Goal: Transaction & Acquisition: Download file/media

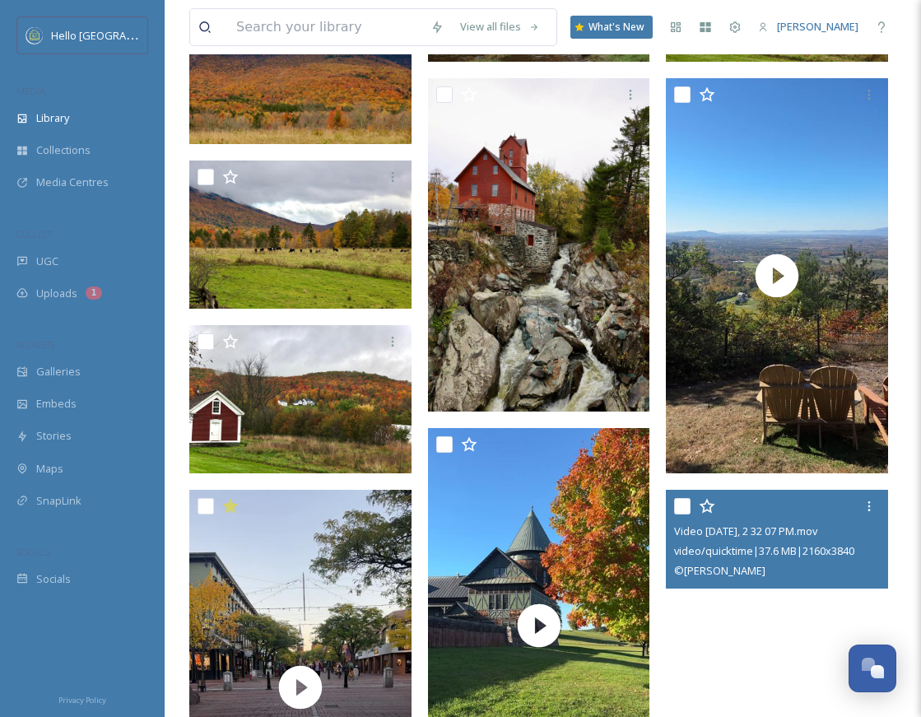
scroll to position [1429, 0]
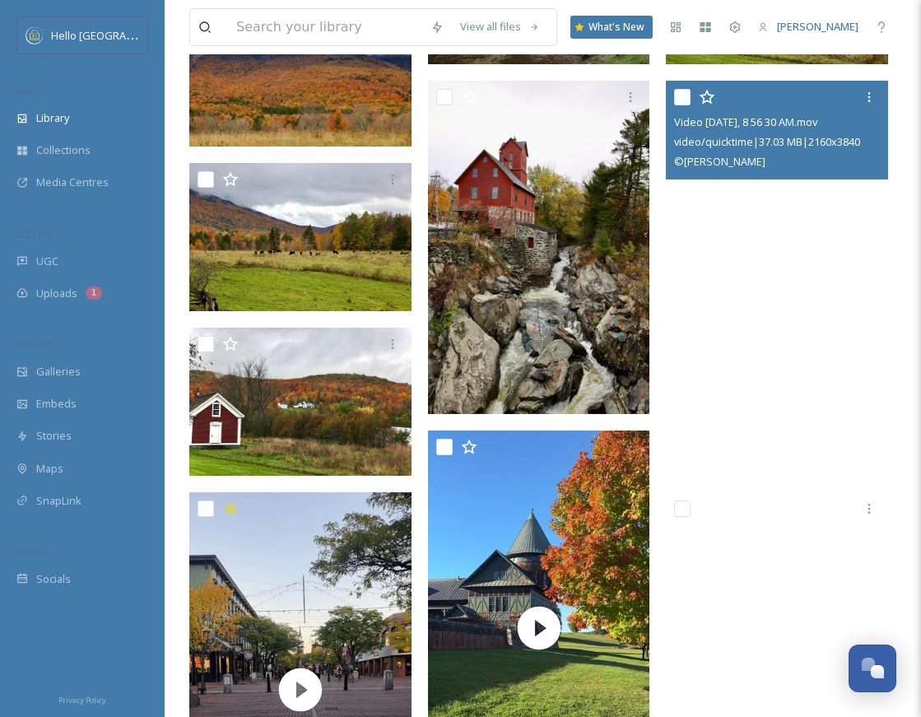
click at [771, 230] on video "Video Oct 17 2024, 8 56 30 AM.mov" at bounding box center [777, 278] width 222 height 395
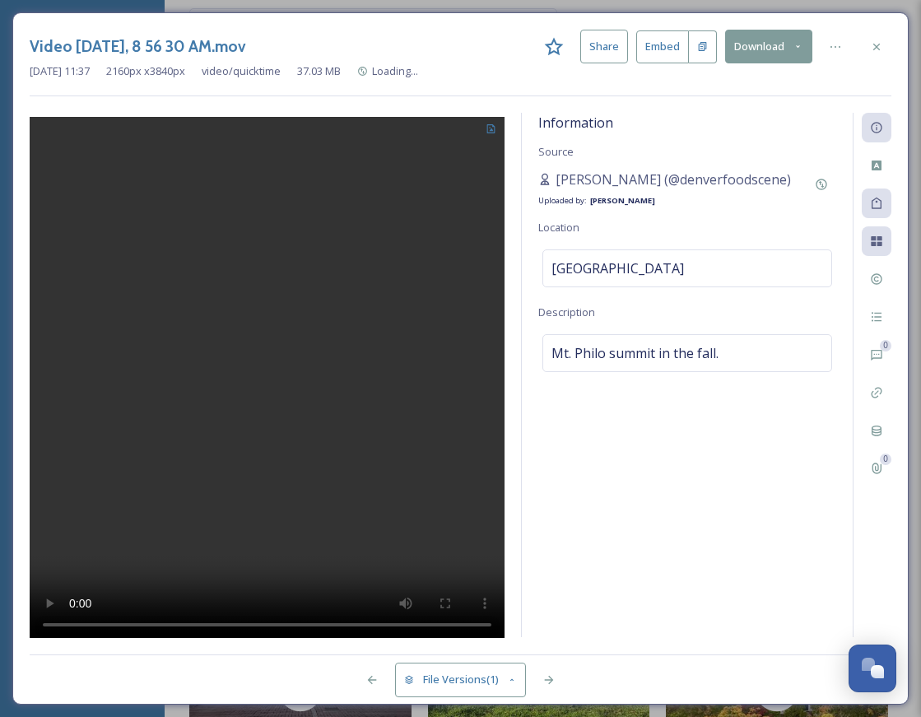
click at [783, 39] on button "Download" at bounding box center [768, 47] width 87 height 34
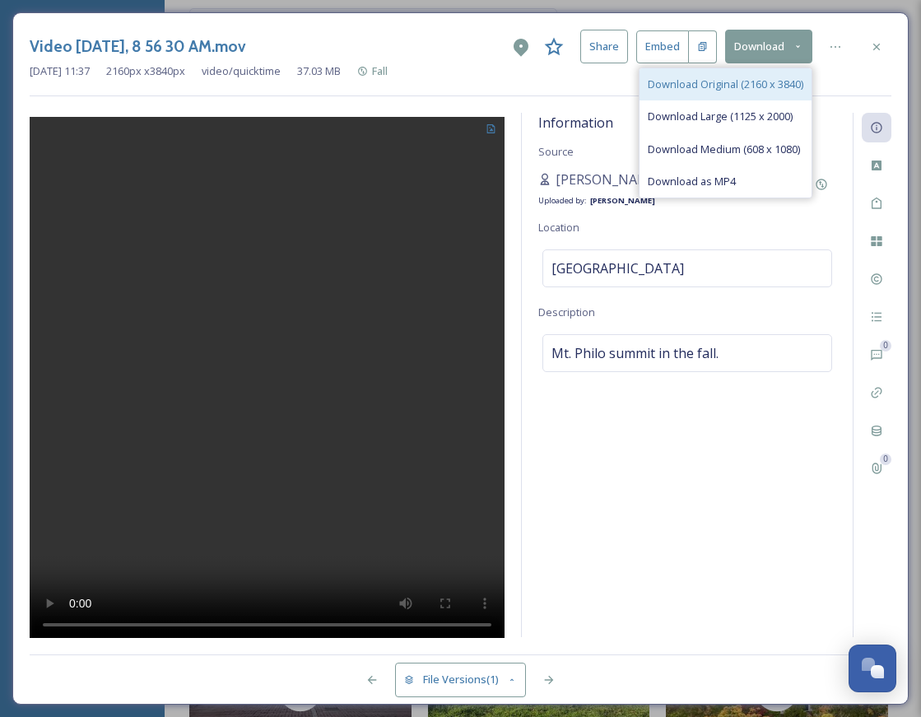
click at [759, 80] on span "Download Original (2160 x 3840)" at bounding box center [724, 85] width 155 height 16
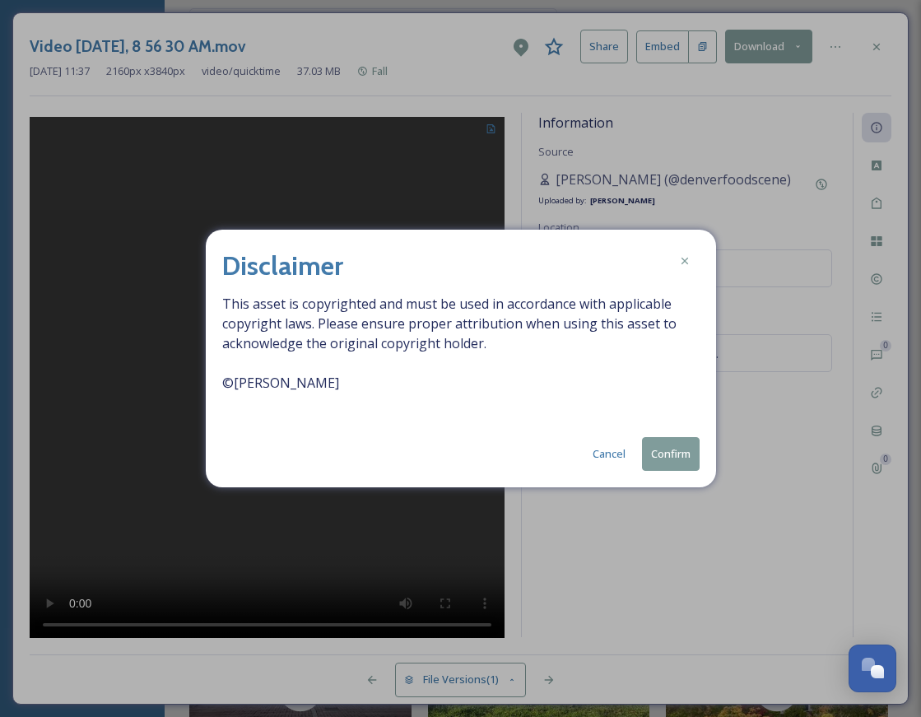
click at [670, 456] on button "Confirm" at bounding box center [671, 454] width 58 height 34
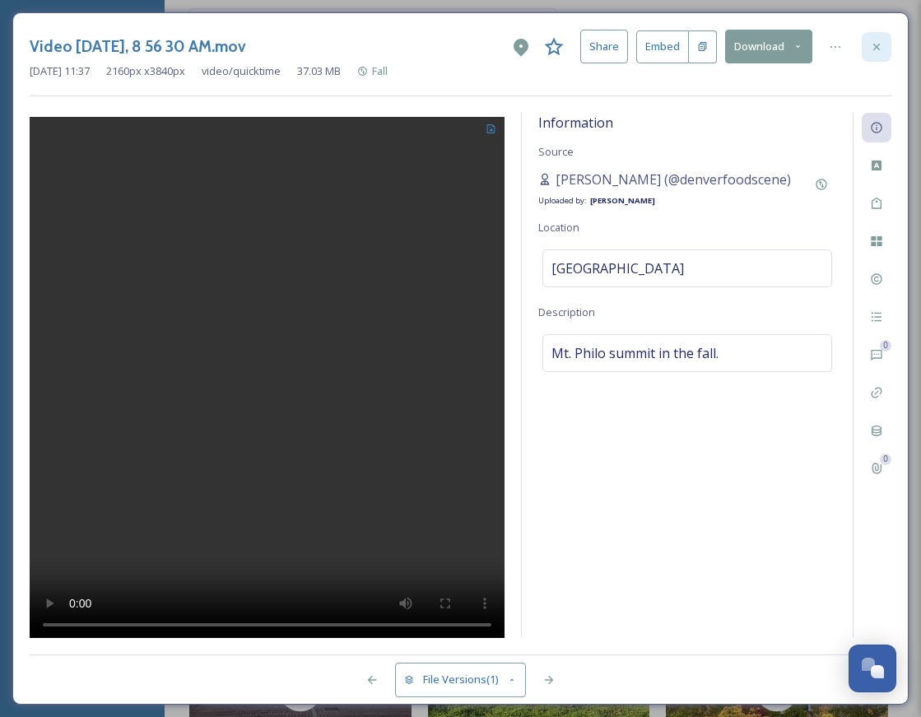
click at [883, 48] on div at bounding box center [876, 47] width 30 height 30
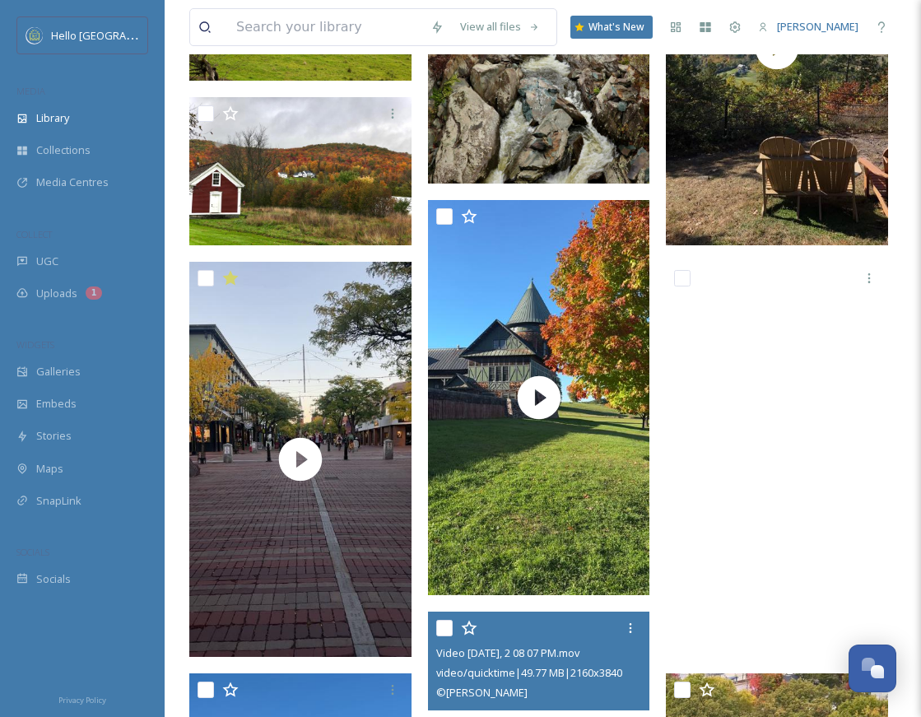
scroll to position [1705, 0]
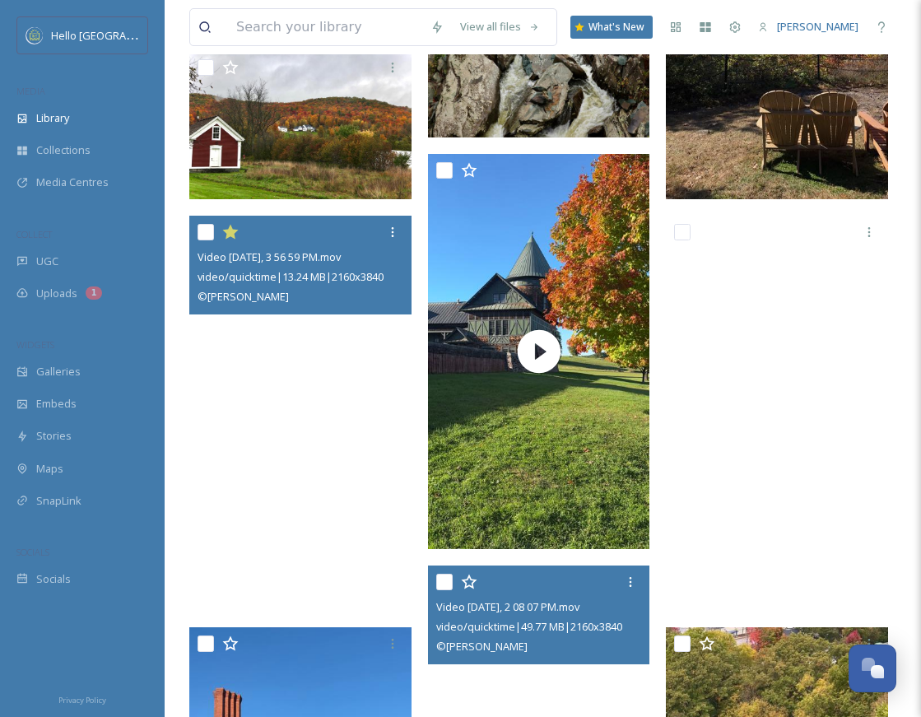
click at [274, 358] on video "Video Oct 17 2024, 3 56 59 PM.mov" at bounding box center [300, 413] width 222 height 395
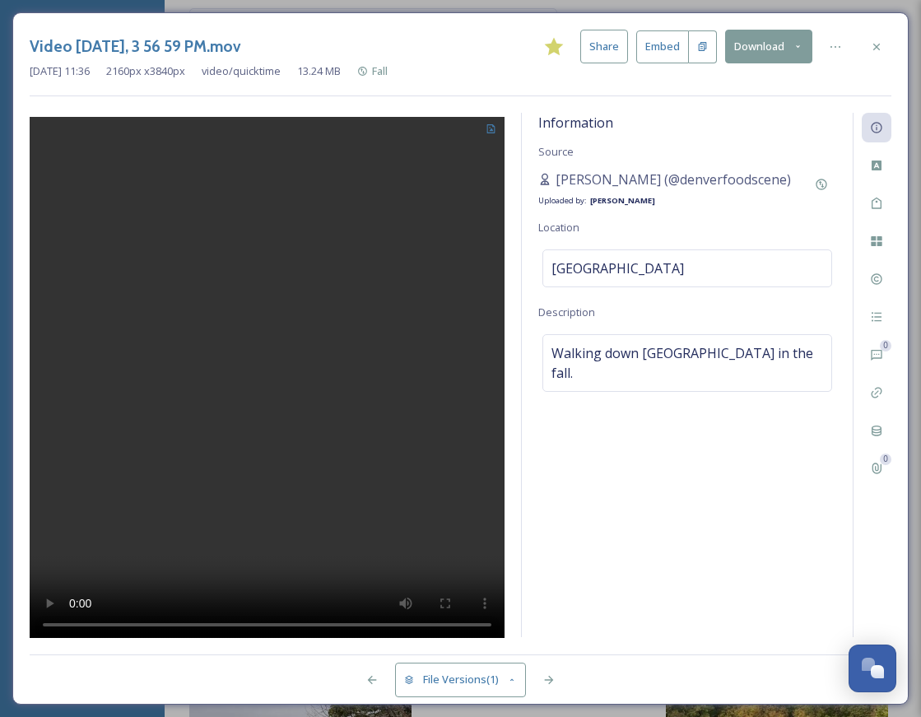
click at [781, 48] on button "Download" at bounding box center [768, 47] width 87 height 34
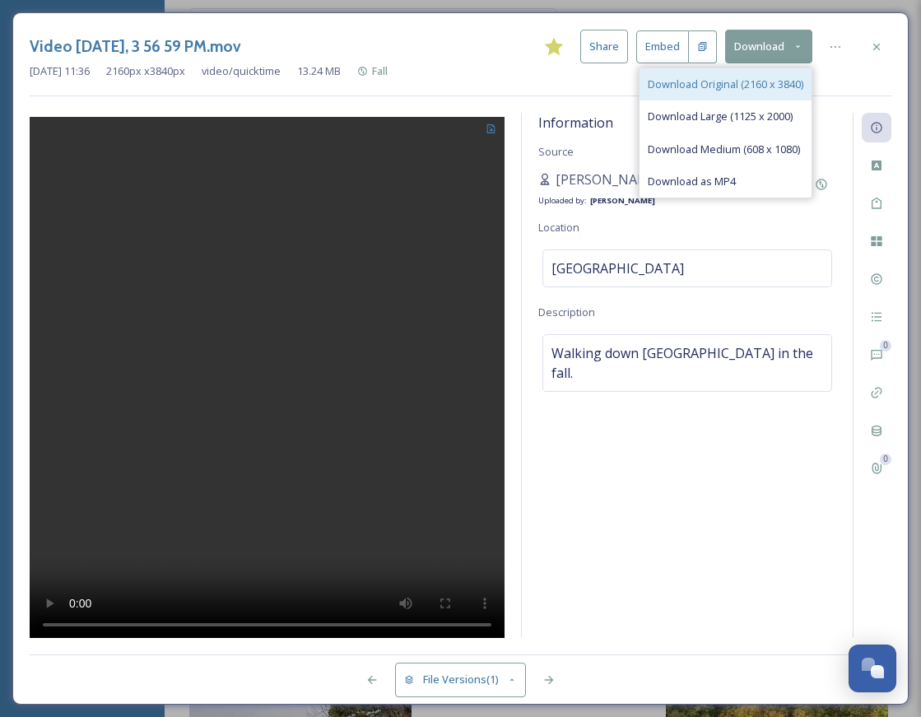
click at [742, 81] on span "Download Original (2160 x 3840)" at bounding box center [724, 85] width 155 height 16
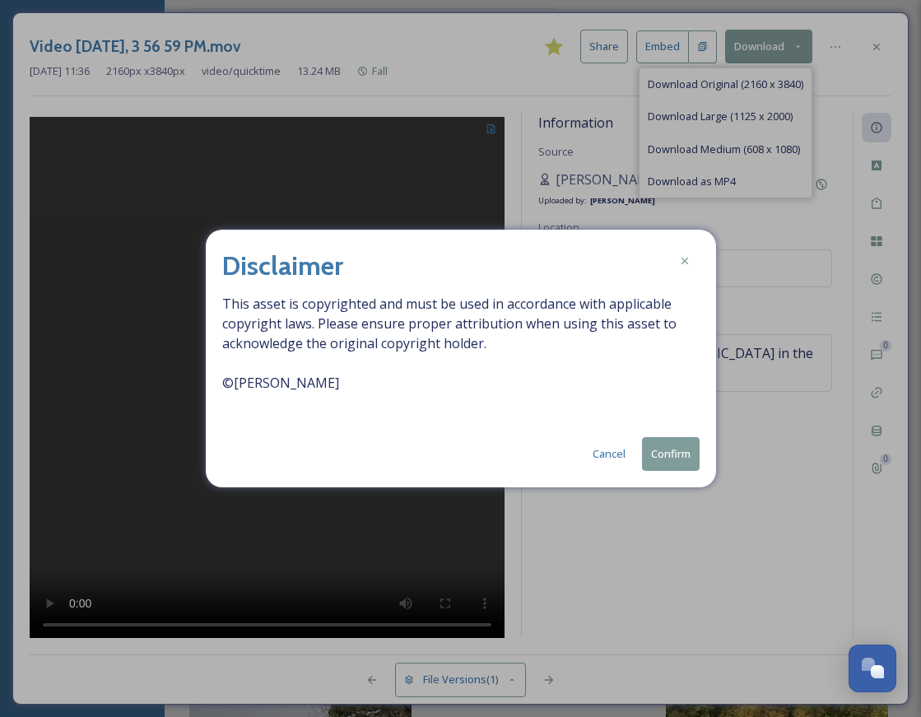
click at [683, 456] on button "Confirm" at bounding box center [671, 454] width 58 height 34
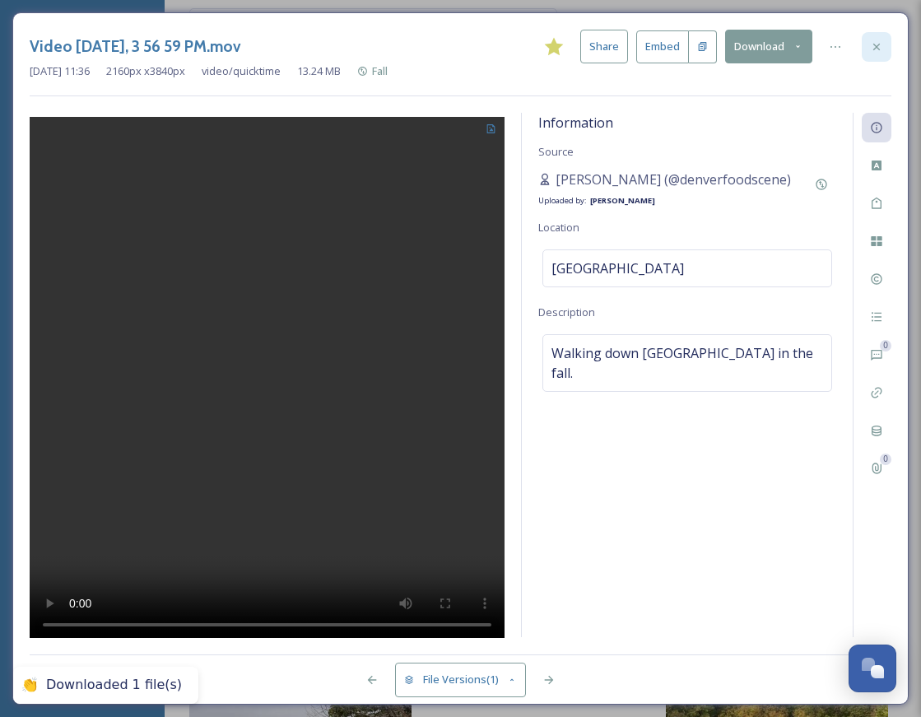
click at [875, 50] on icon at bounding box center [876, 46] width 13 height 13
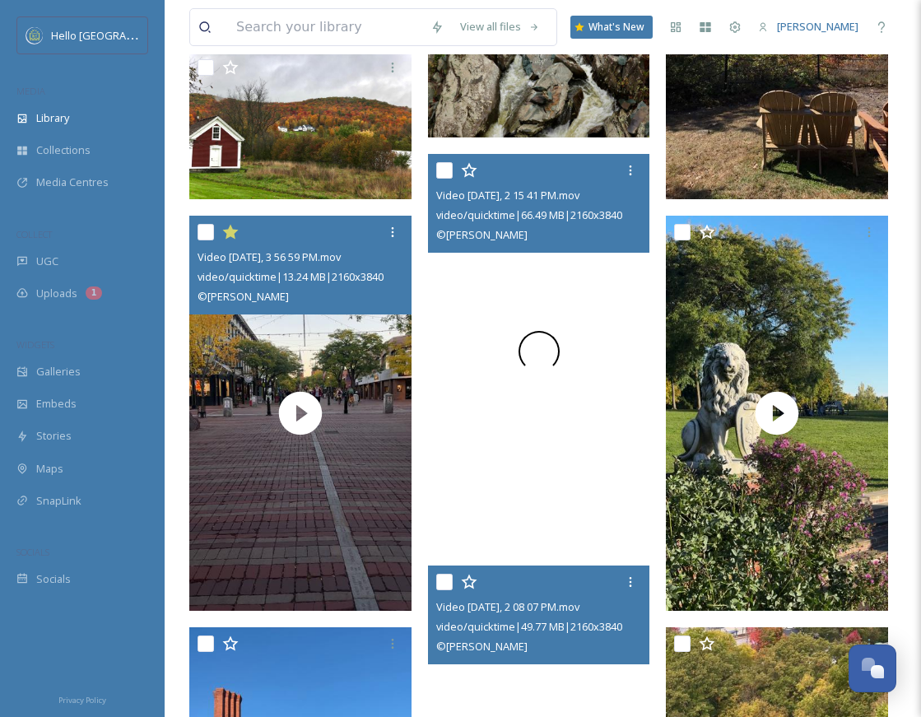
click at [605, 378] on div at bounding box center [539, 351] width 222 height 395
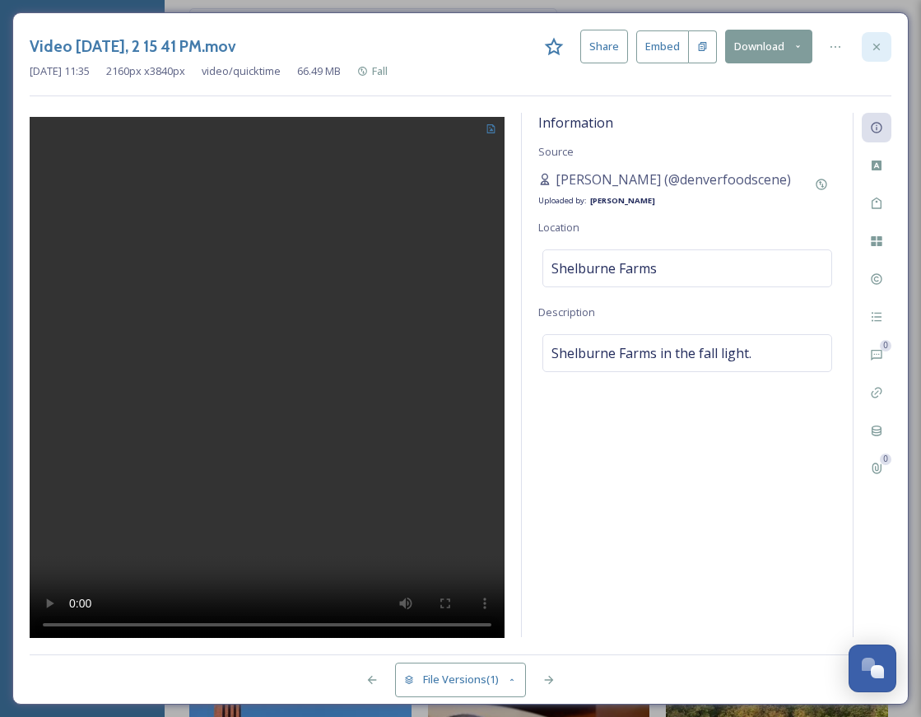
click at [877, 43] on icon at bounding box center [876, 46] width 13 height 13
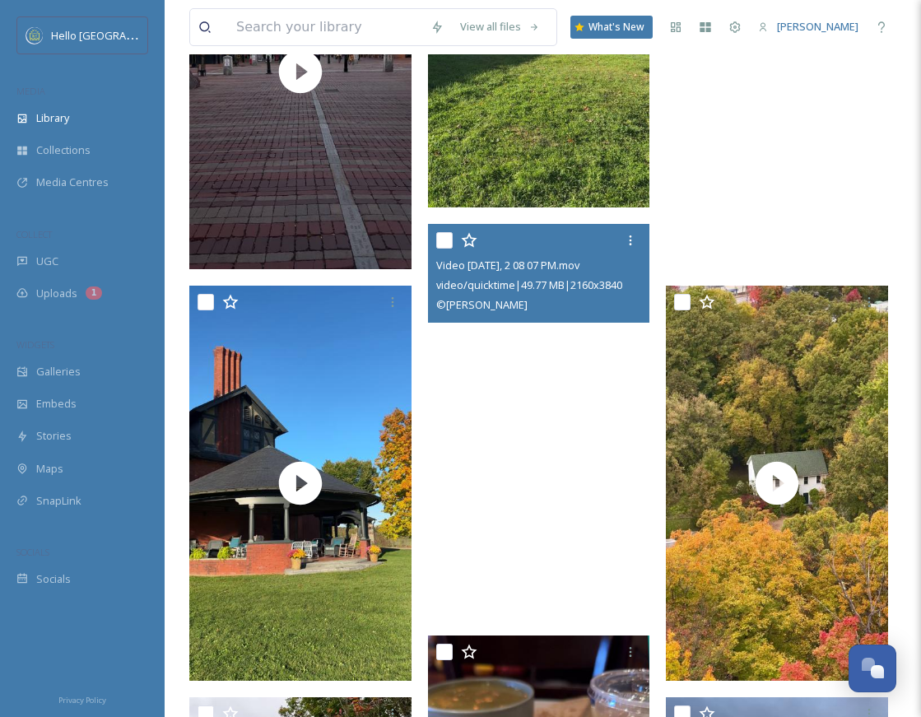
scroll to position [2170, 0]
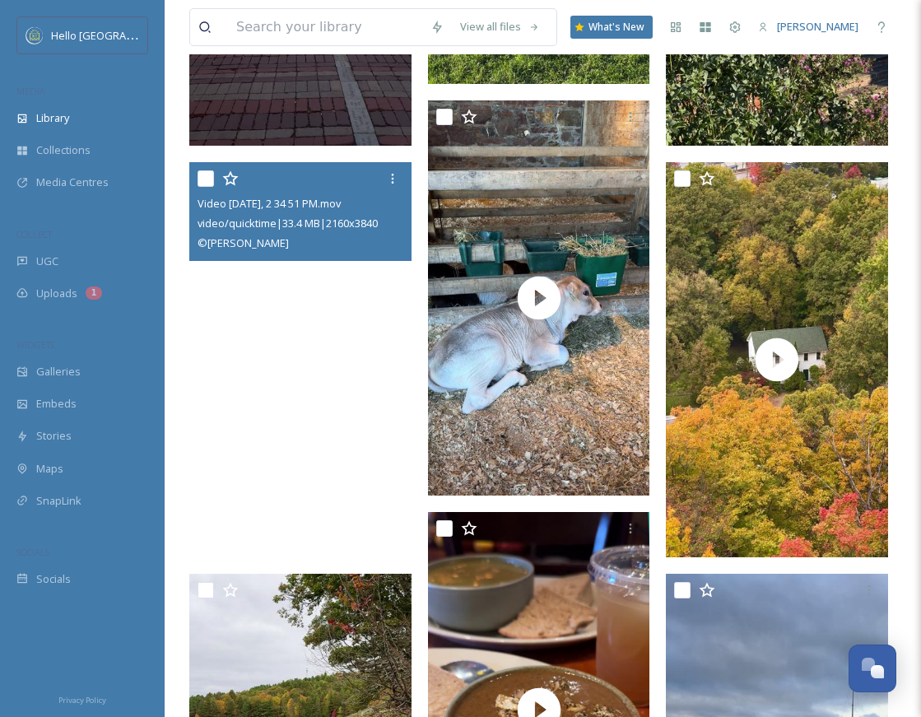
click at [348, 448] on video "Video Oct 17 2024, 2 34 51 PM.mov" at bounding box center [300, 359] width 222 height 395
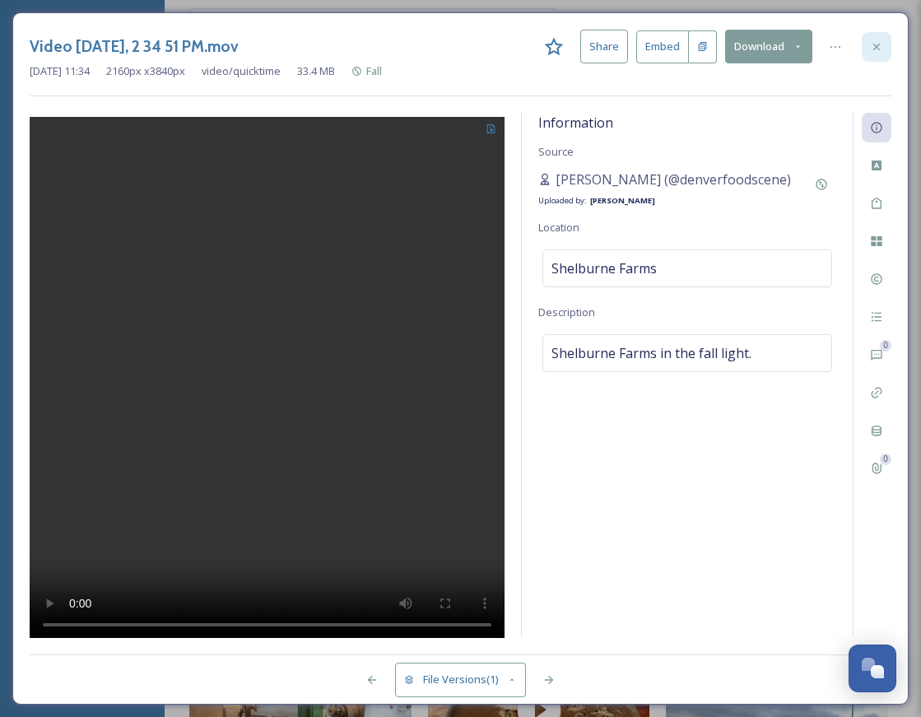
click at [884, 50] on div at bounding box center [876, 47] width 30 height 30
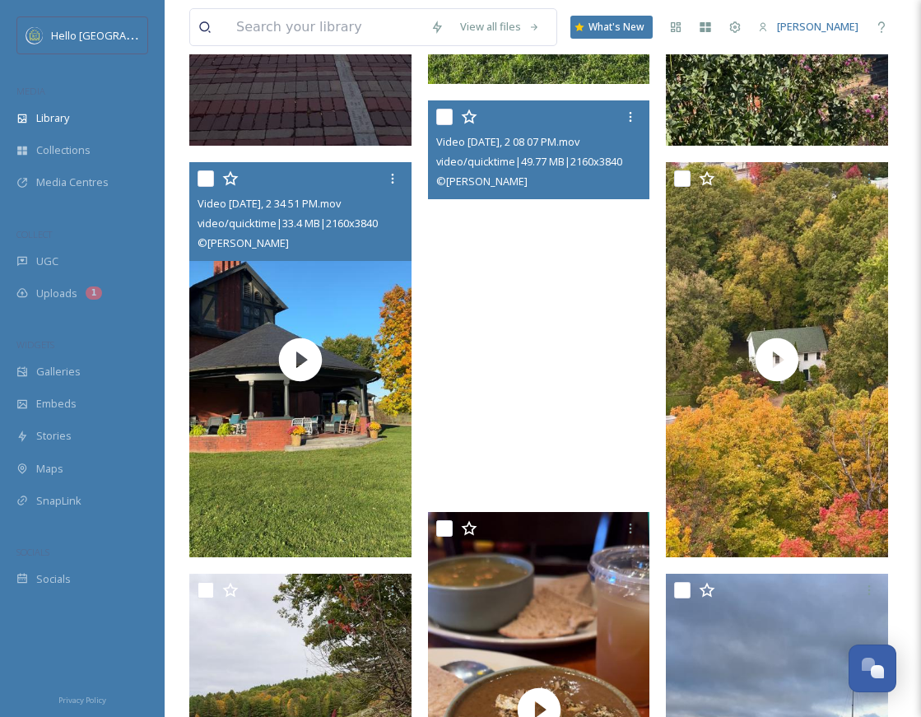
click at [593, 355] on video "Video Oct 17 2024, 2 08 07 PM.mov" at bounding box center [539, 297] width 222 height 395
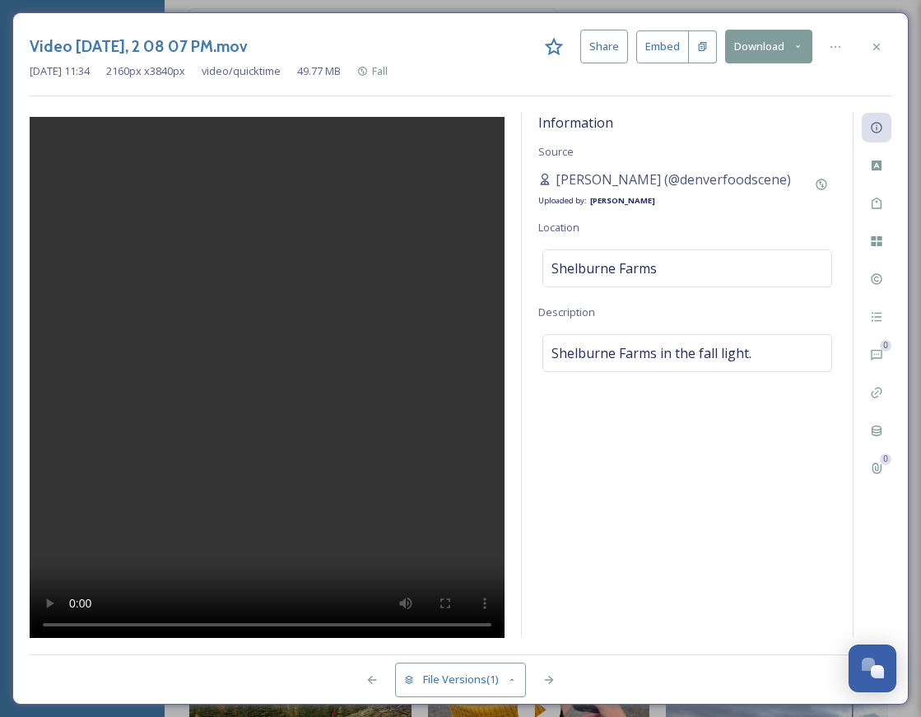
click at [772, 52] on button "Download" at bounding box center [768, 47] width 87 height 34
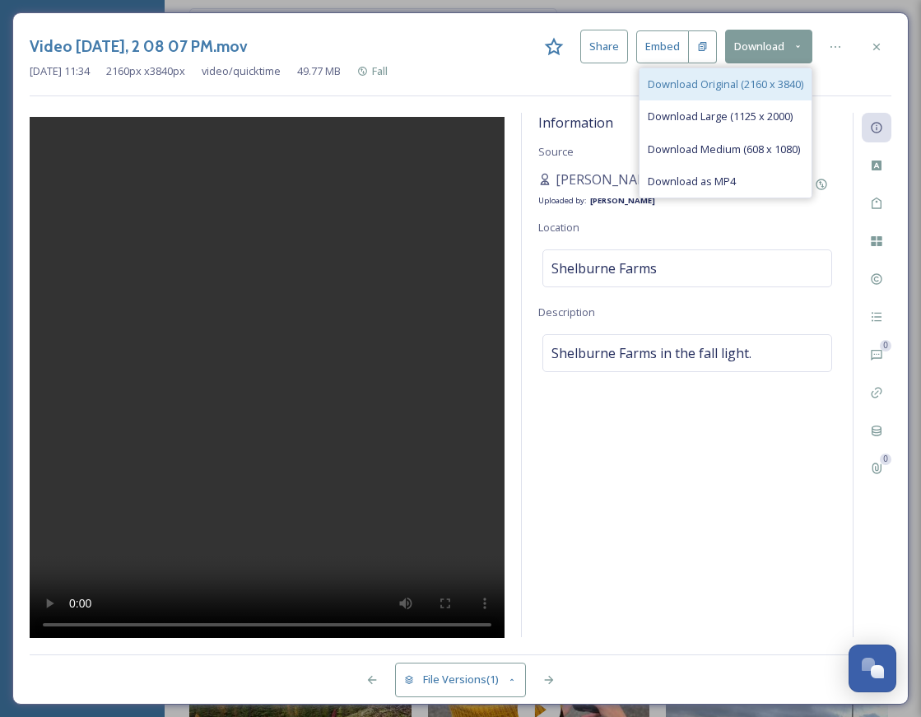
click at [763, 81] on span "Download Original (2160 x 3840)" at bounding box center [724, 85] width 155 height 16
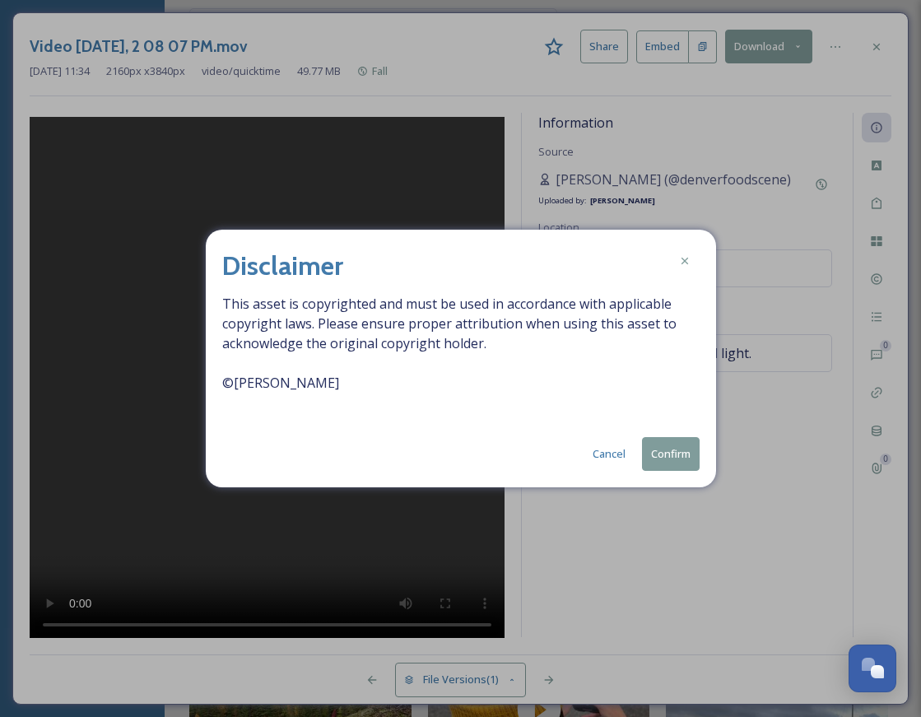
click at [675, 448] on button "Confirm" at bounding box center [671, 454] width 58 height 34
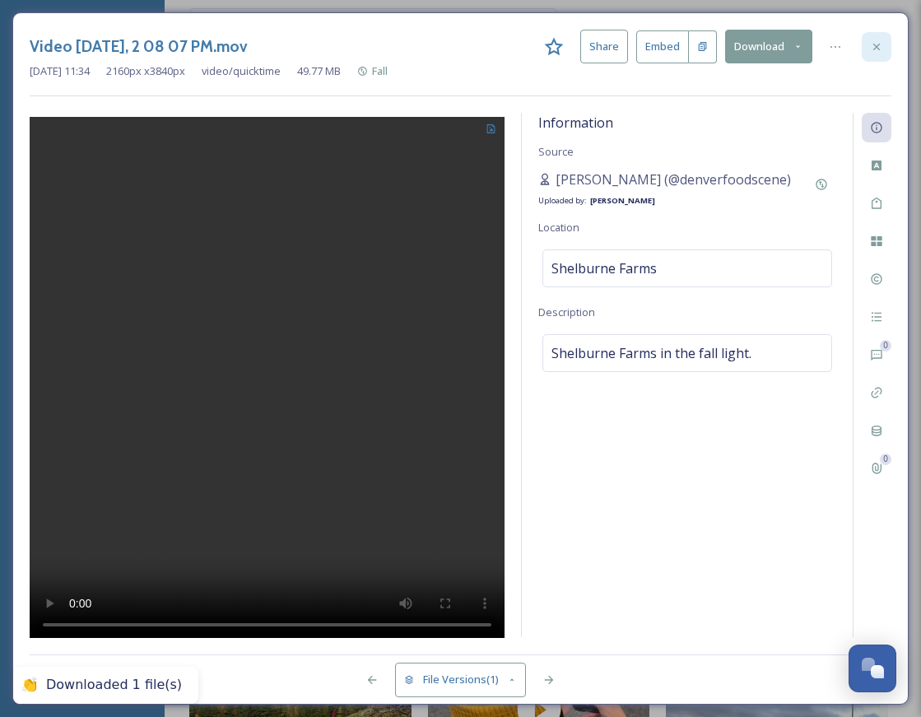
click at [875, 49] on icon at bounding box center [876, 46] width 13 height 13
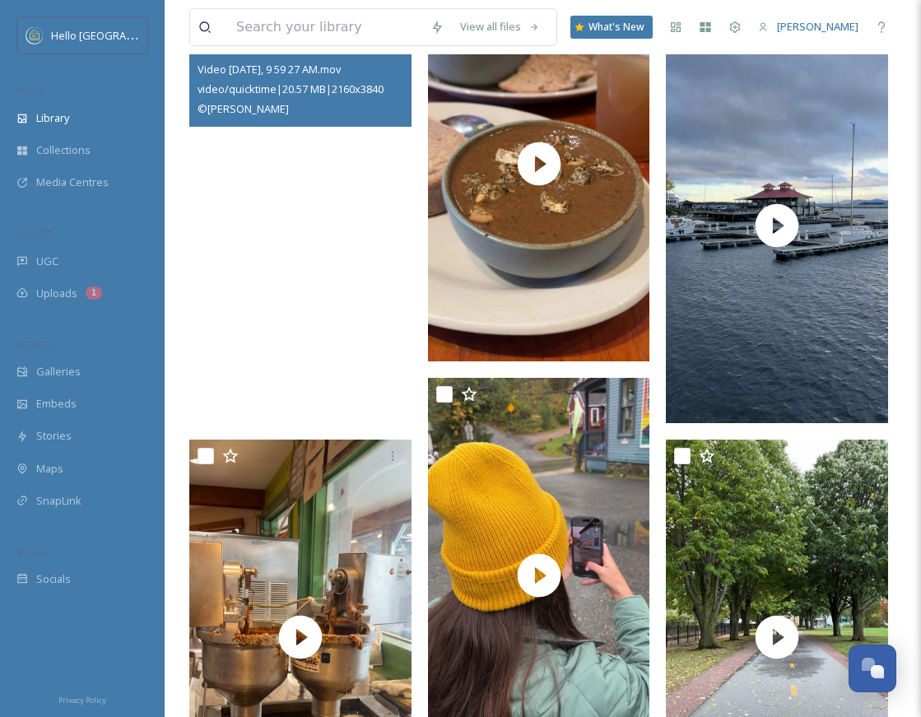
scroll to position [2717, 0]
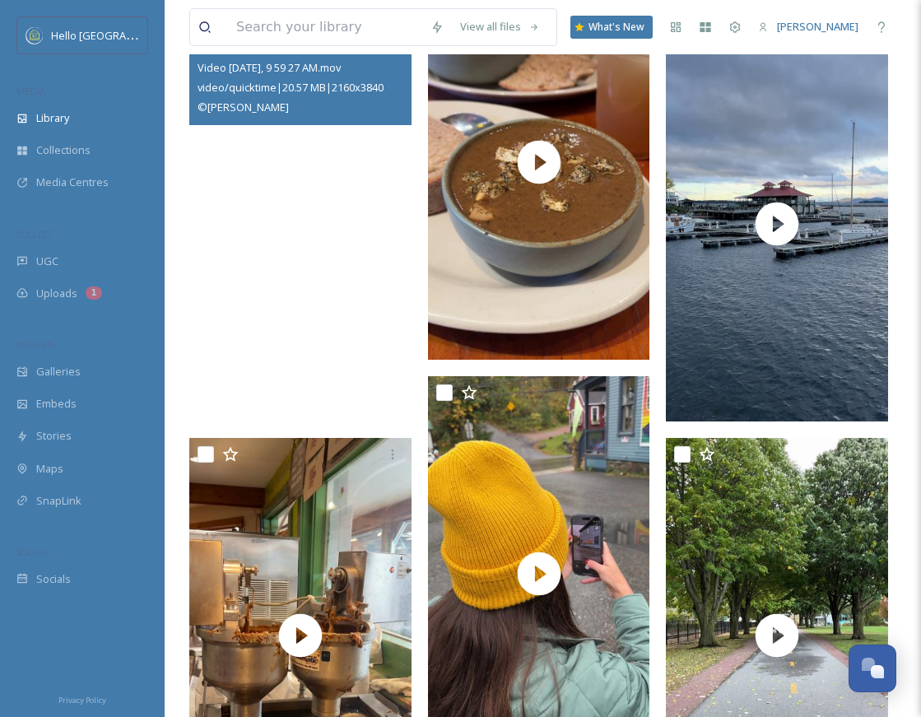
click at [271, 366] on video "Video Oct 16 2024, 9 59 27 AM.mov" at bounding box center [300, 223] width 222 height 395
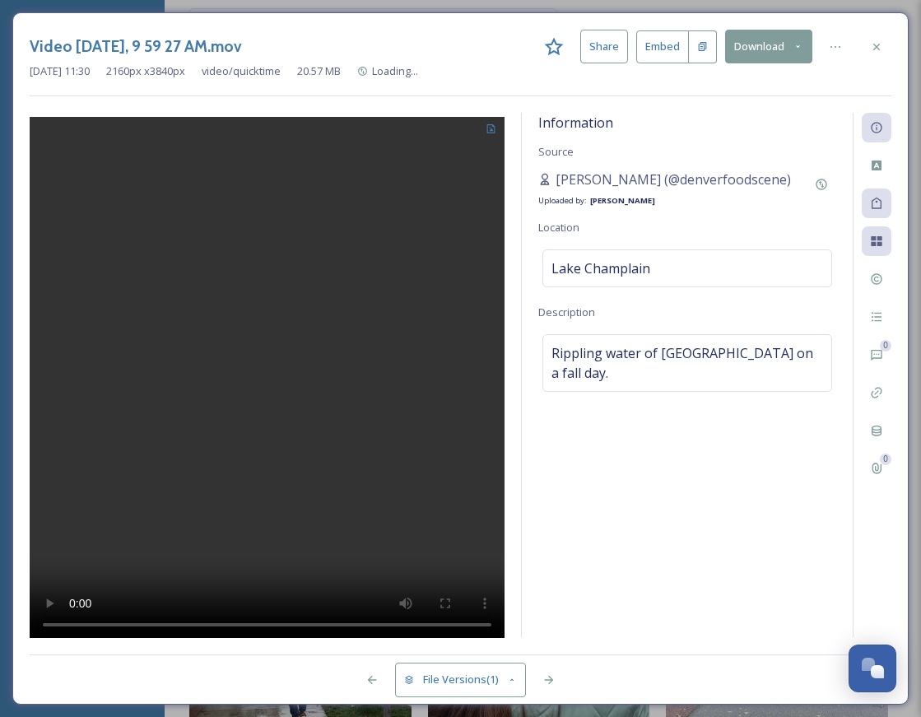
click at [796, 44] on icon at bounding box center [797, 46] width 11 height 11
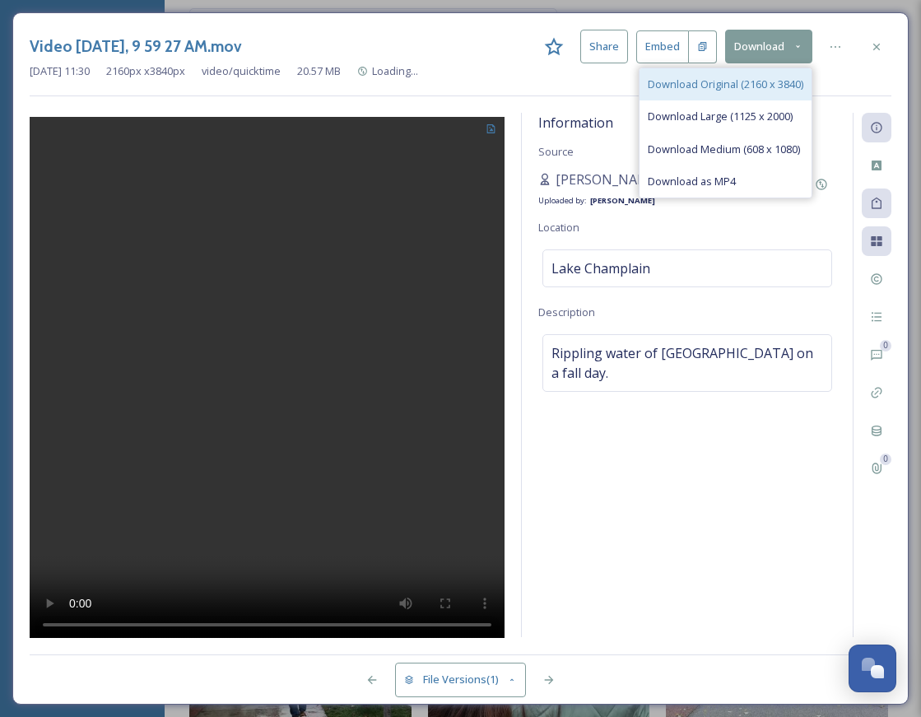
click at [758, 79] on span "Download Original (2160 x 3840)" at bounding box center [724, 85] width 155 height 16
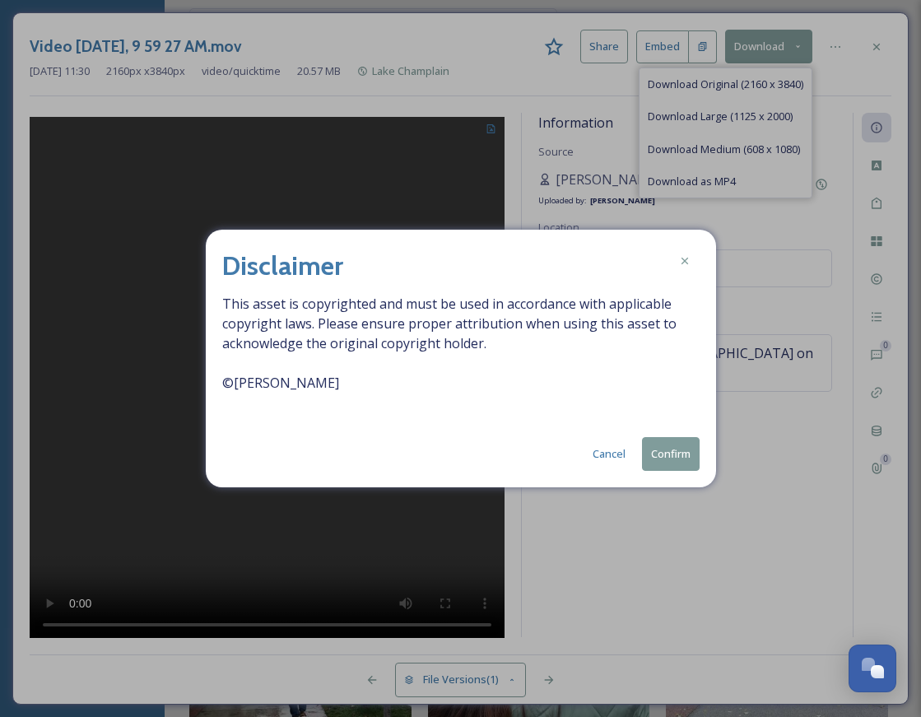
click at [675, 463] on button "Confirm" at bounding box center [671, 454] width 58 height 34
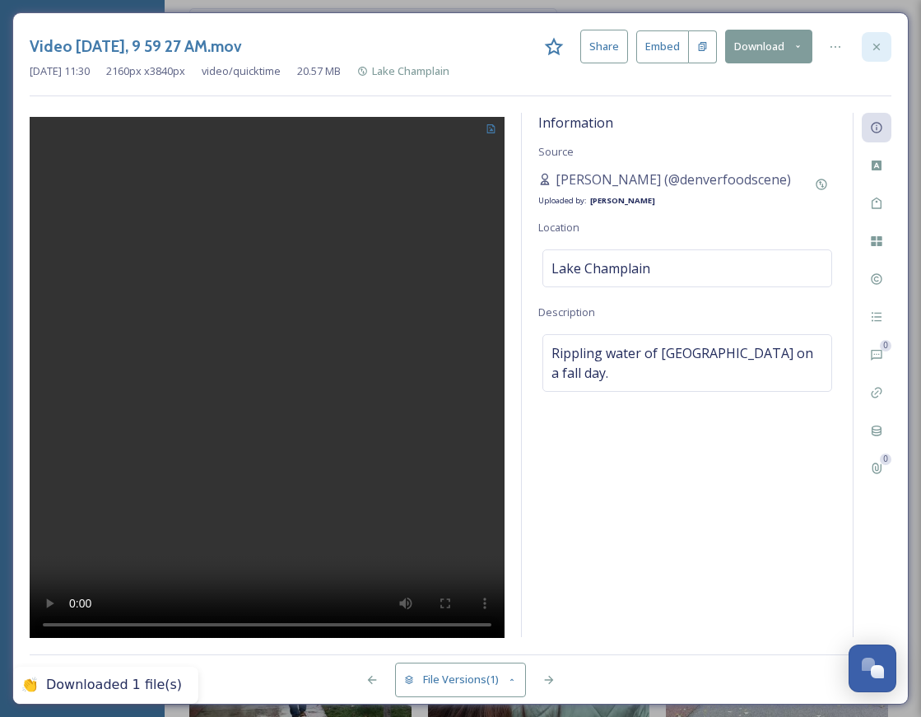
click at [886, 41] on div at bounding box center [876, 47] width 30 height 30
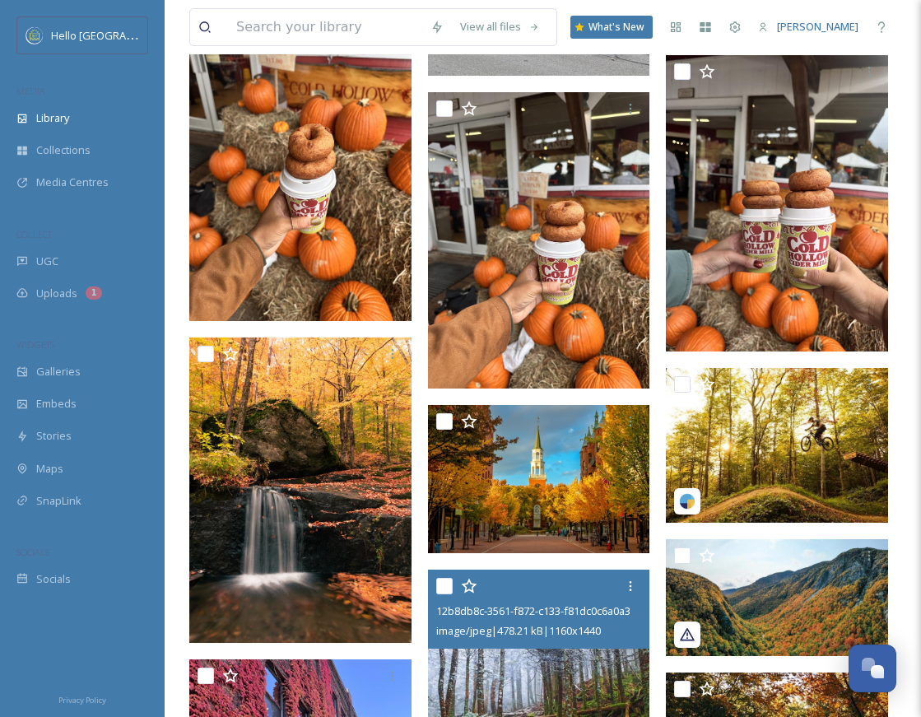
scroll to position [5028, 0]
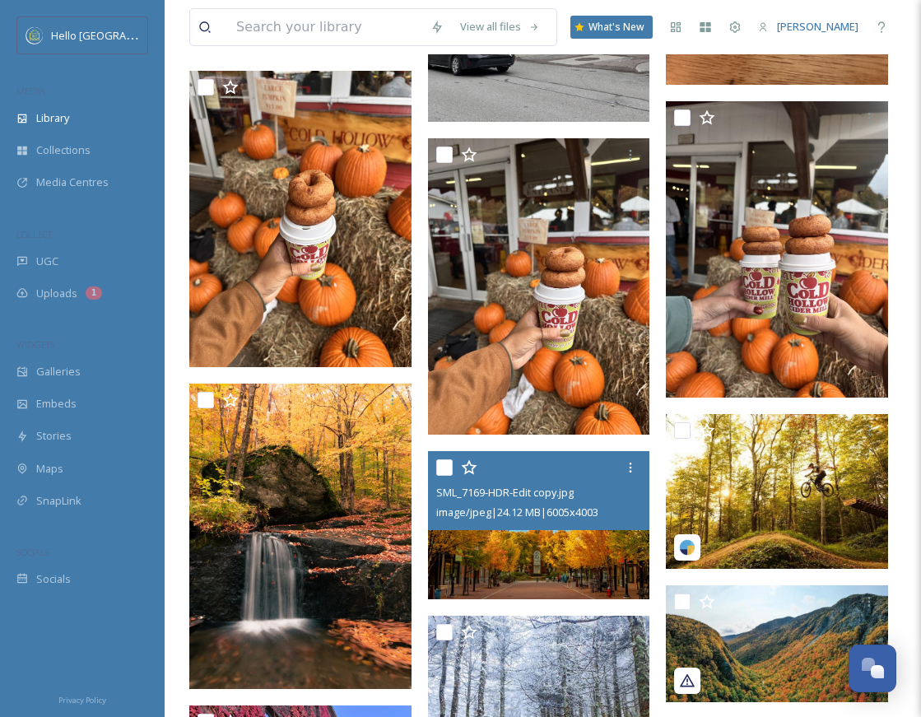
click at [578, 548] on img at bounding box center [539, 525] width 222 height 148
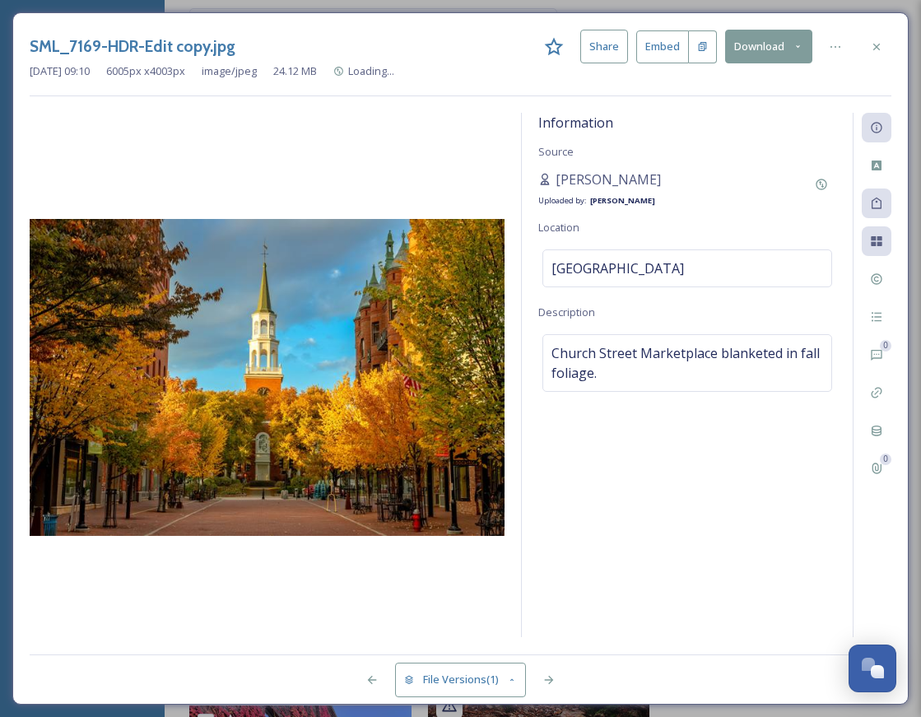
click at [875, 16] on div "SML_7169-HDR-Edit copy.jpg Share Embed Download [DATE] 09:10 6005 px x 4003 px …" at bounding box center [460, 358] width 896 height 692
click at [876, 46] on icon at bounding box center [876, 46] width 7 height 7
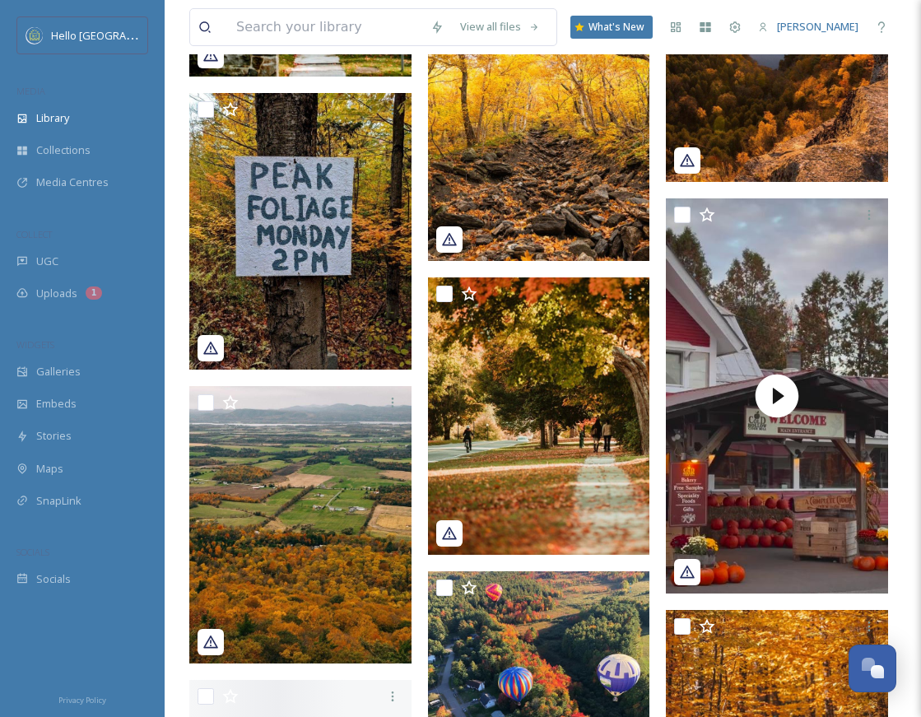
scroll to position [7206, 0]
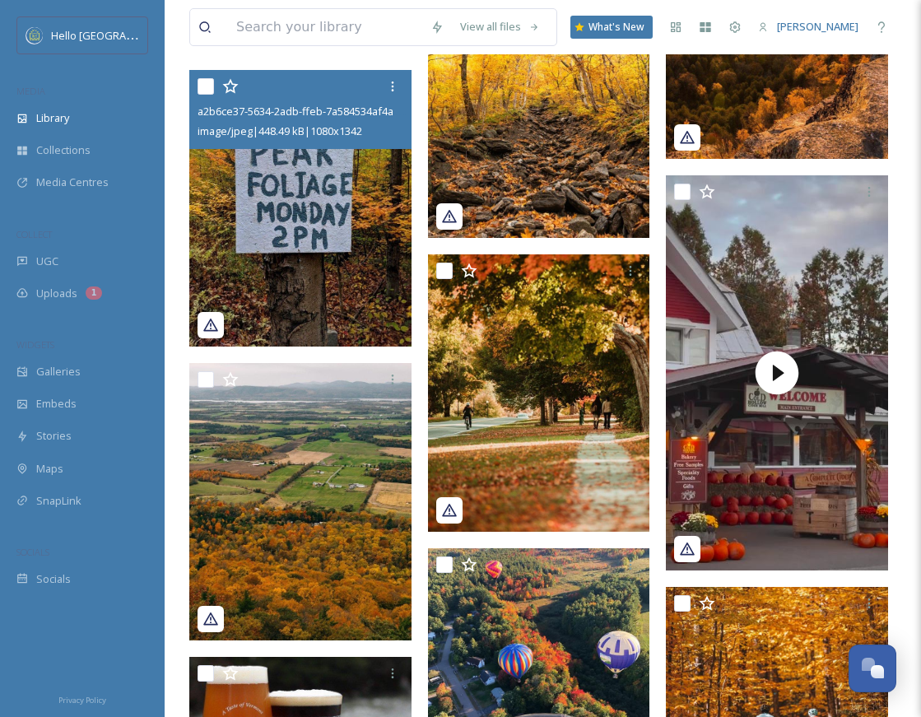
click at [294, 239] on img at bounding box center [300, 208] width 222 height 276
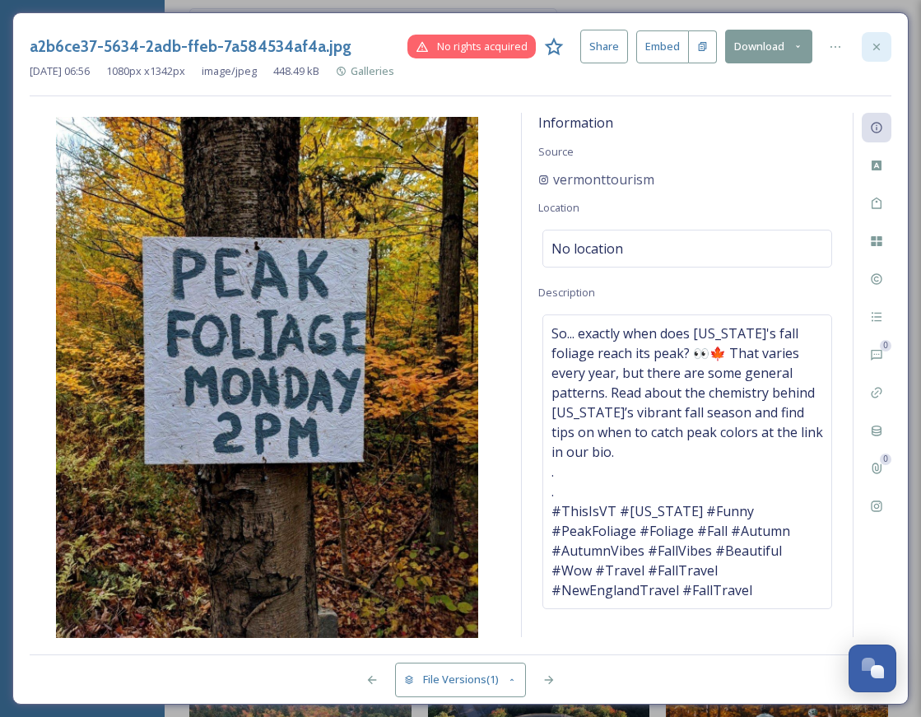
click at [886, 46] on div at bounding box center [876, 47] width 30 height 30
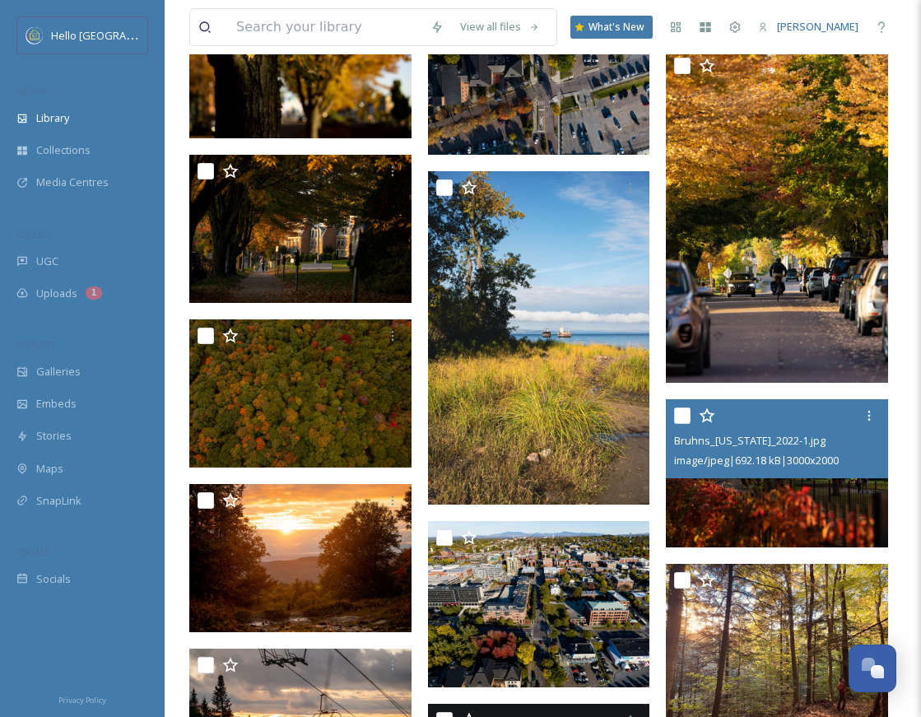
scroll to position [14230, 0]
